Goal: Task Accomplishment & Management: Manage account settings

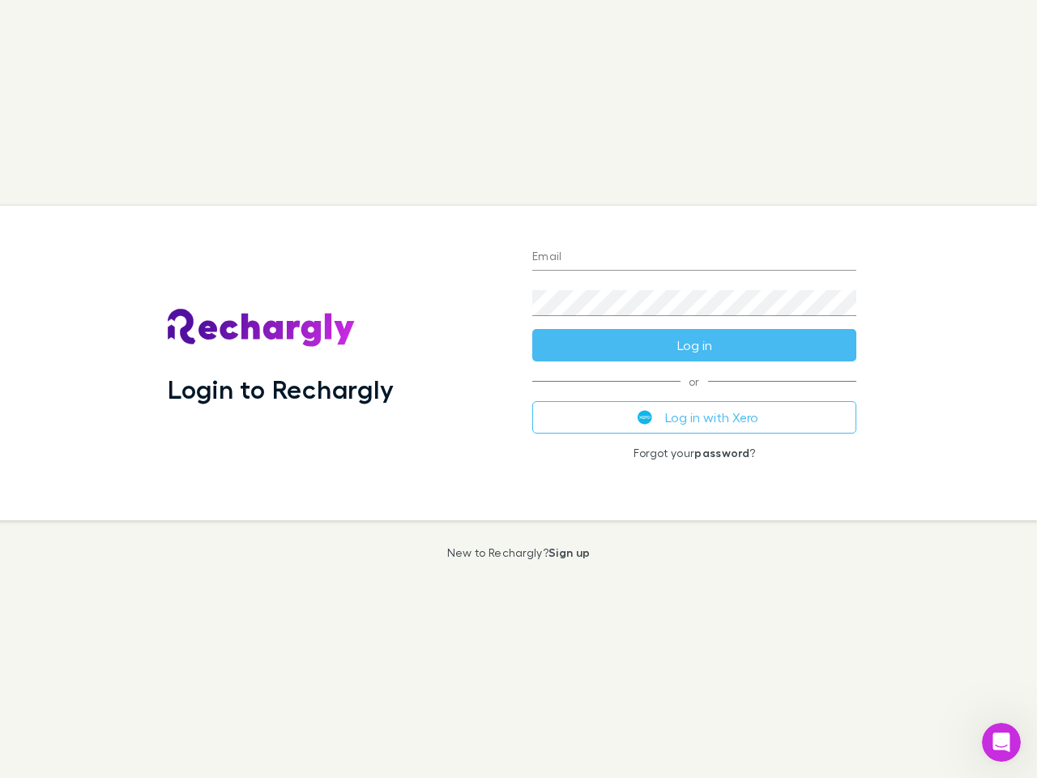
click at [518, 389] on div "Login to Rechargly" at bounding box center [337, 363] width 365 height 314
click at [694, 258] on input "Email" at bounding box center [694, 258] width 324 height 26
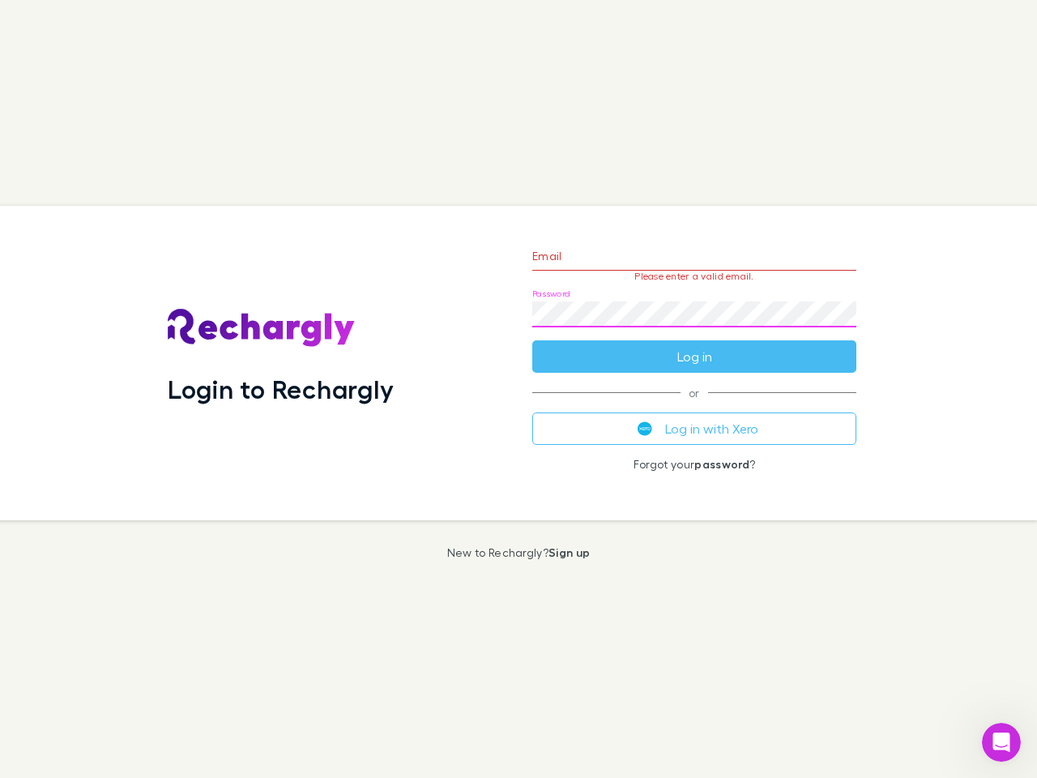
click at [694, 345] on form "Email Please enter a valid email. Password Log in" at bounding box center [694, 302] width 324 height 141
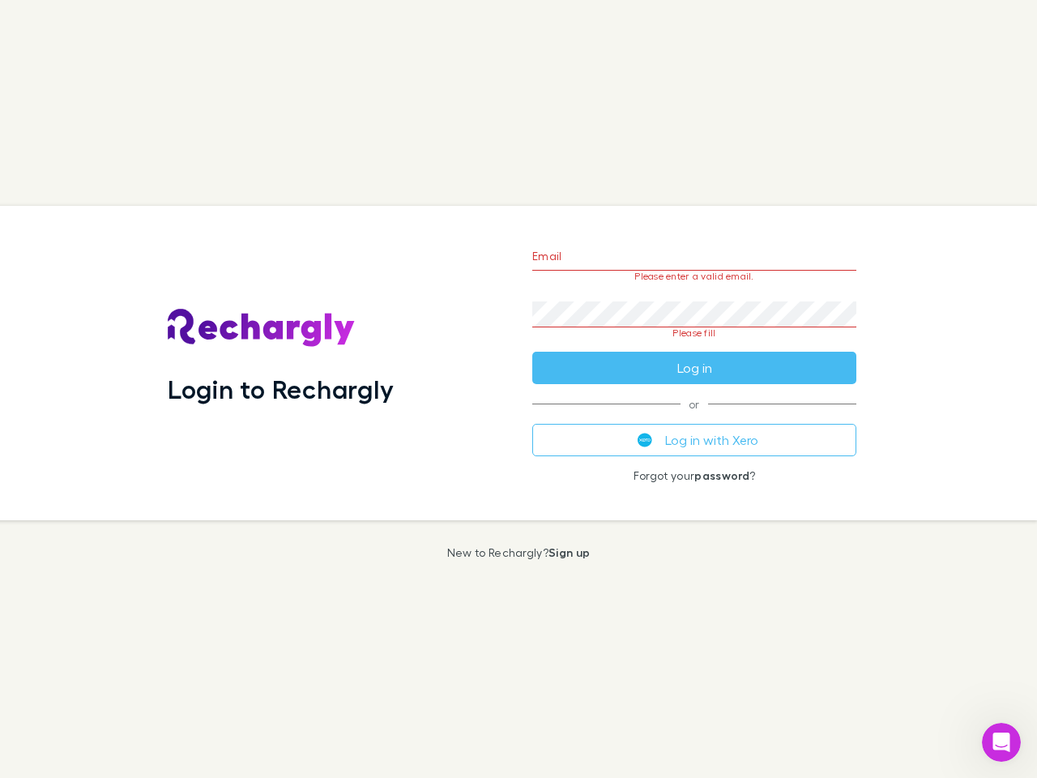
click at [694, 417] on div "Email Please enter a valid email. Password Please fill Log in or Log in with Xe…" at bounding box center [694, 363] width 350 height 314
